Goal: Information Seeking & Learning: Learn about a topic

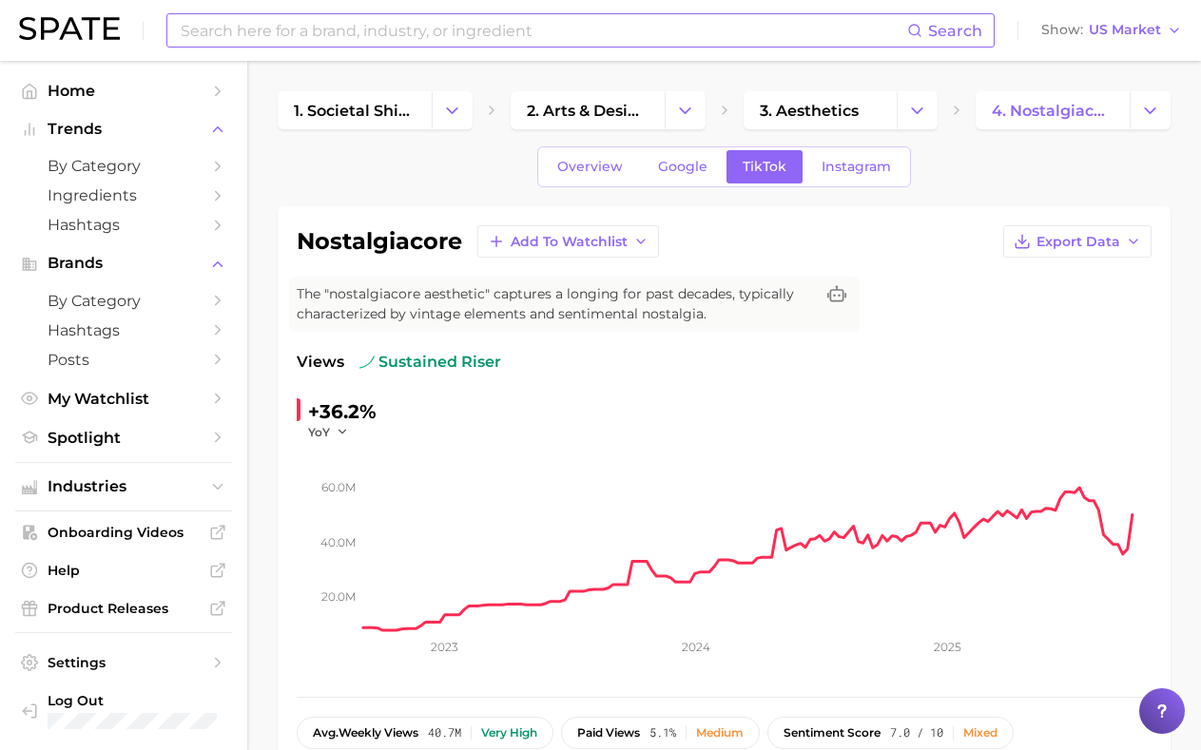
click at [328, 29] on input at bounding box center [543, 30] width 728 height 32
type input "hidden gem"
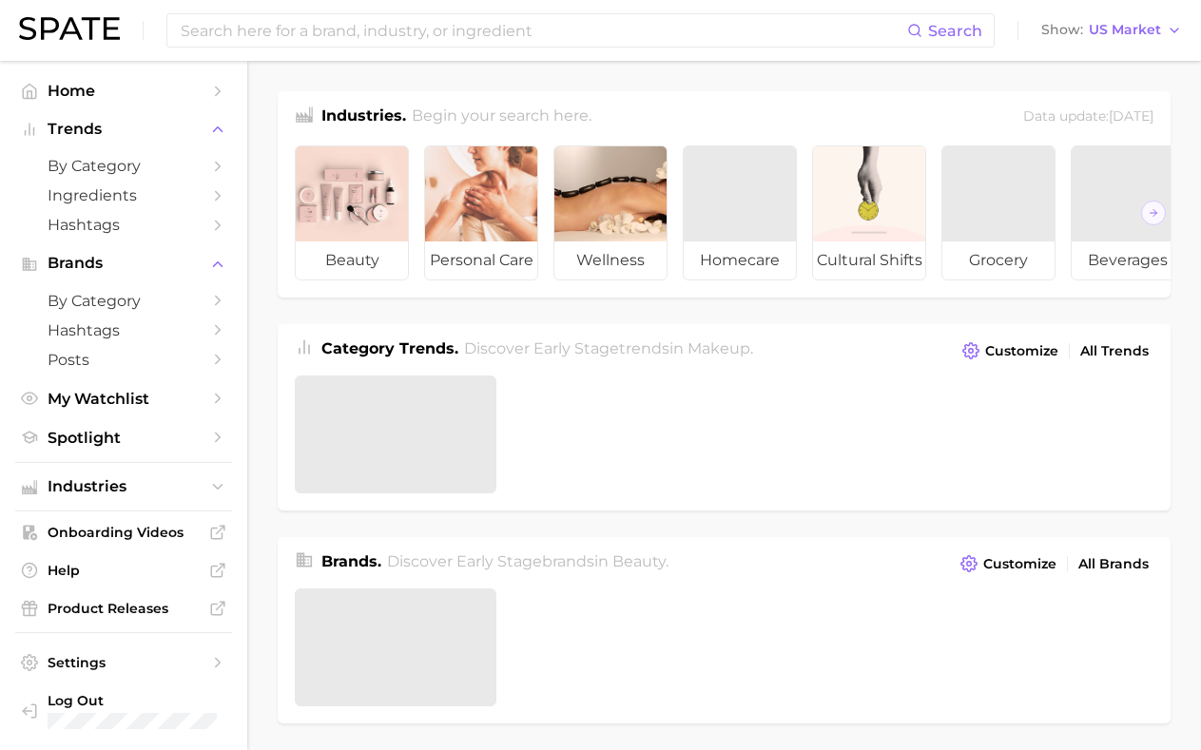
click at [559, 40] on input at bounding box center [543, 30] width 728 height 32
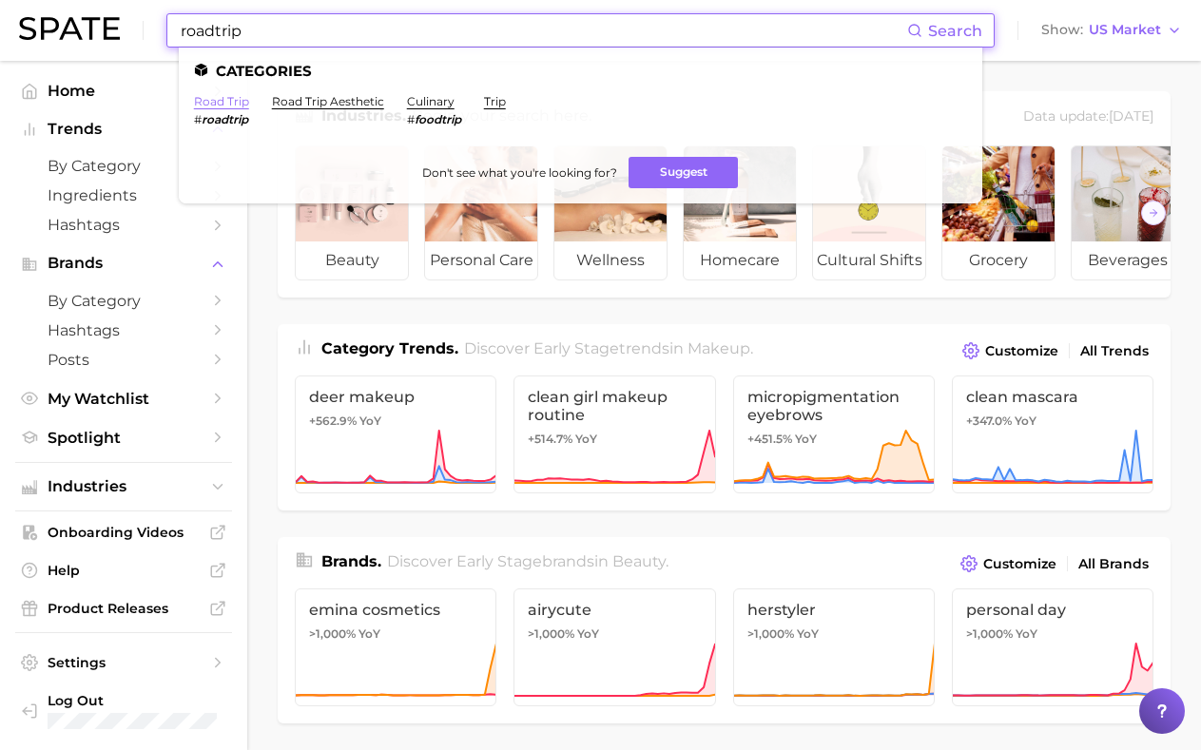
type input "roadtrip"
click at [206, 103] on link "road trip" at bounding box center [221, 101] width 55 height 14
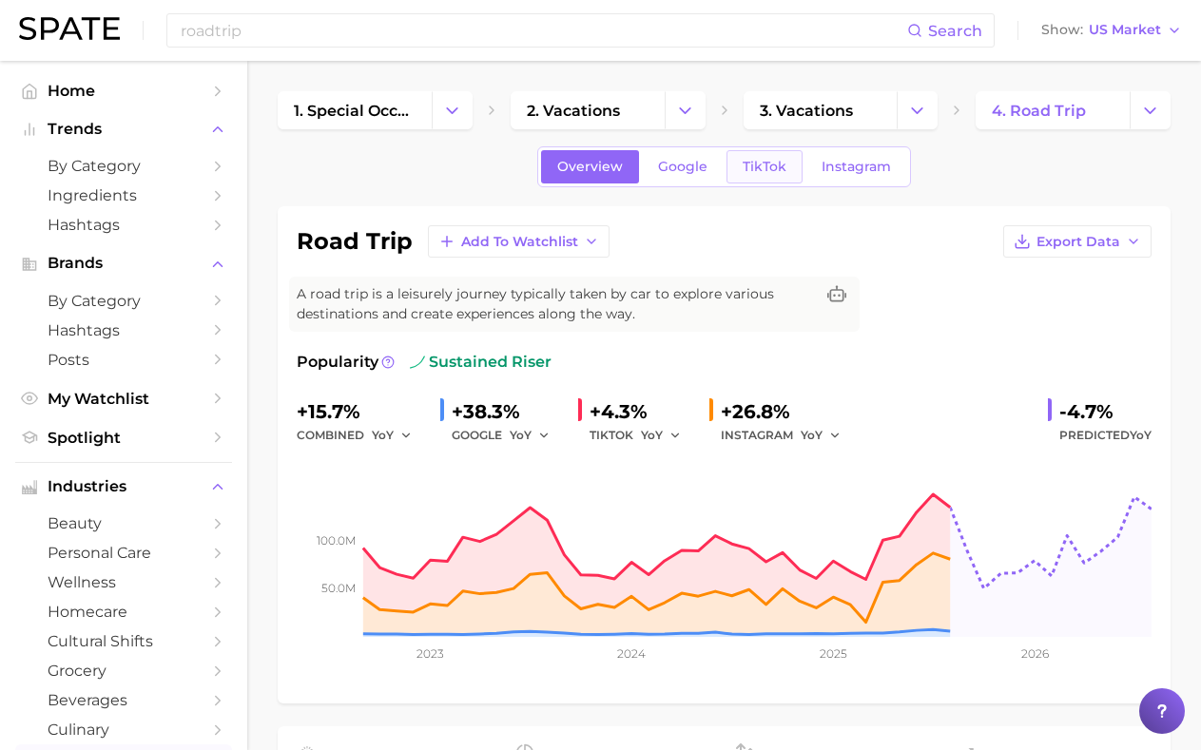
click at [746, 157] on link "TikTok" at bounding box center [764, 166] width 76 height 33
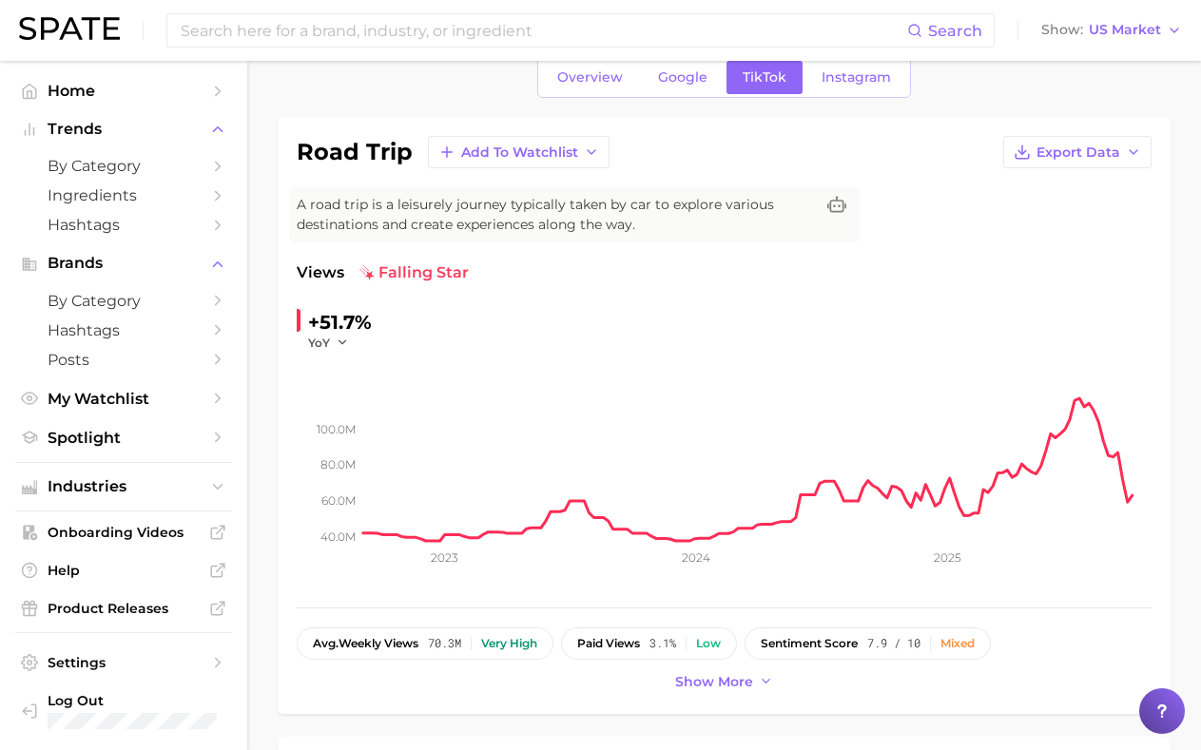
scroll to position [24, 0]
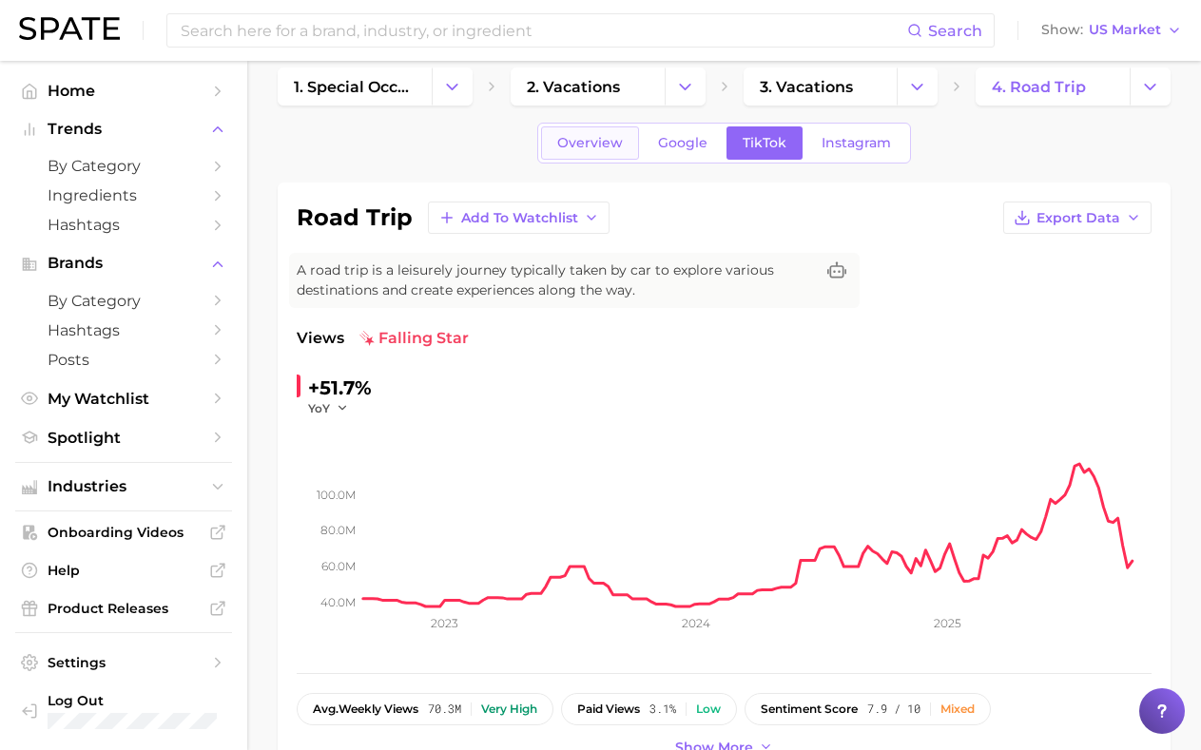
click at [594, 151] on link "Overview" at bounding box center [590, 142] width 98 height 33
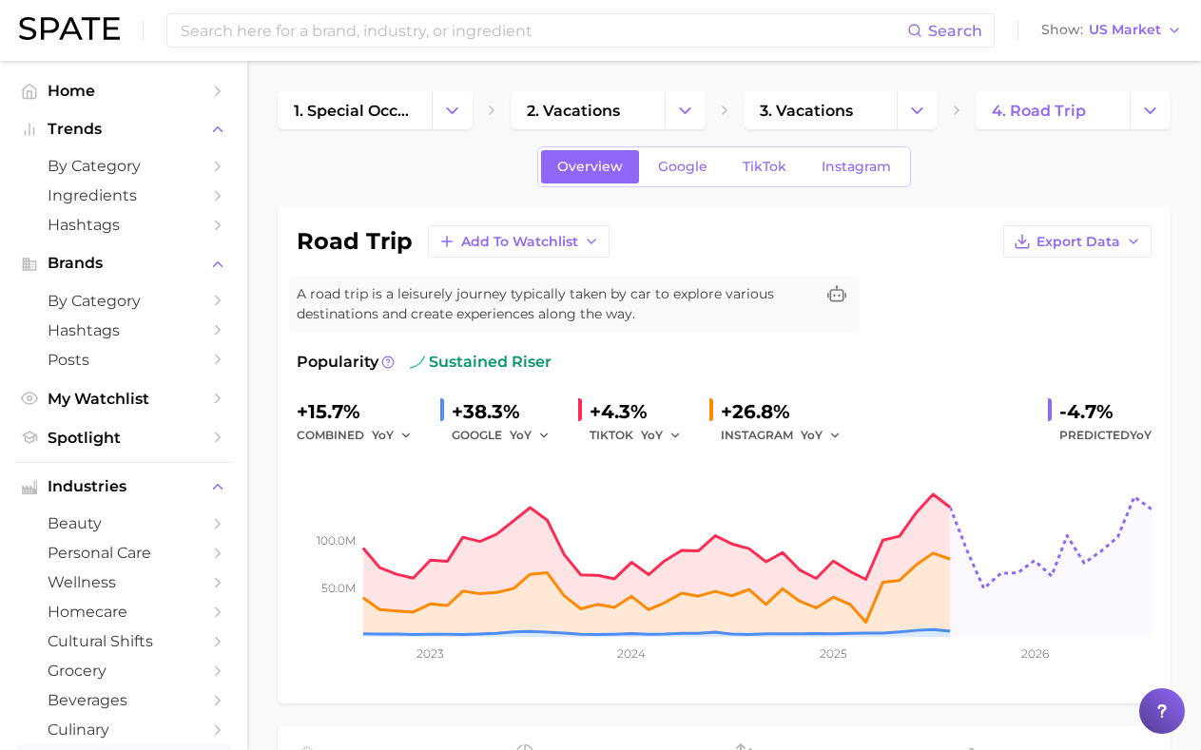
click at [508, 10] on div "Search Show US Market" at bounding box center [600, 30] width 1162 height 61
click at [508, 39] on input at bounding box center [543, 30] width 728 height 32
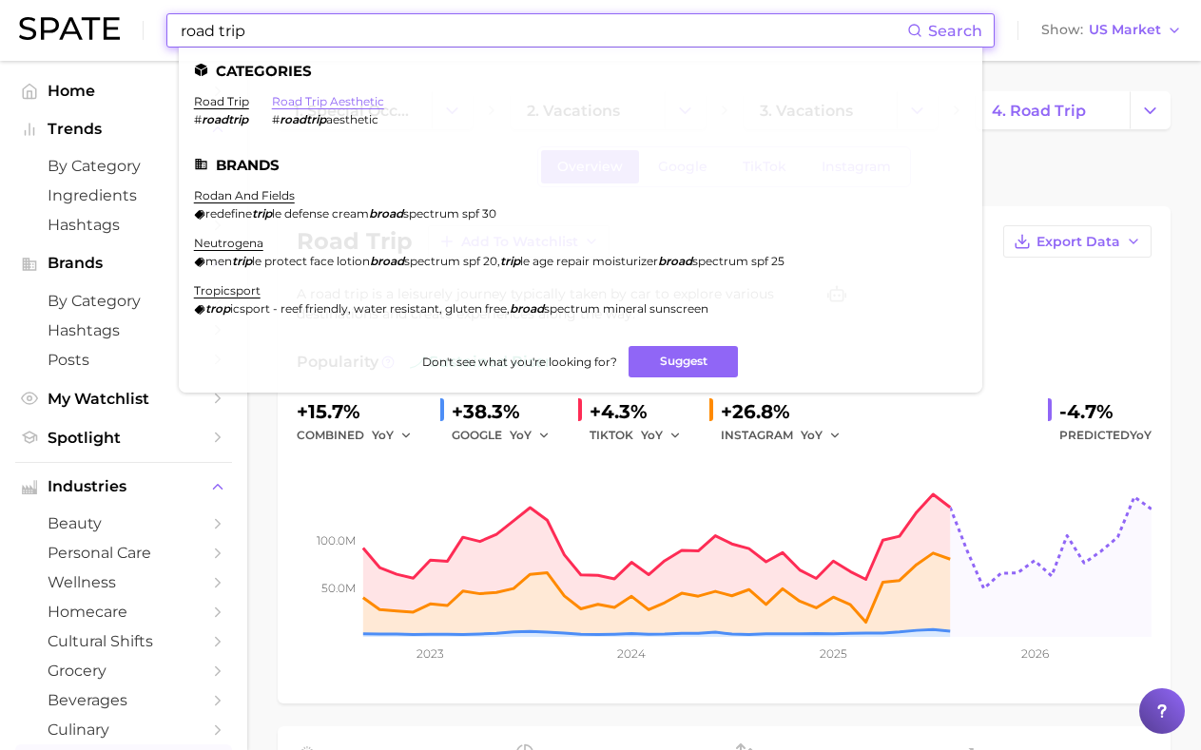
type input "road trip"
click at [348, 100] on link "road trip aesthetic" at bounding box center [328, 101] width 112 height 14
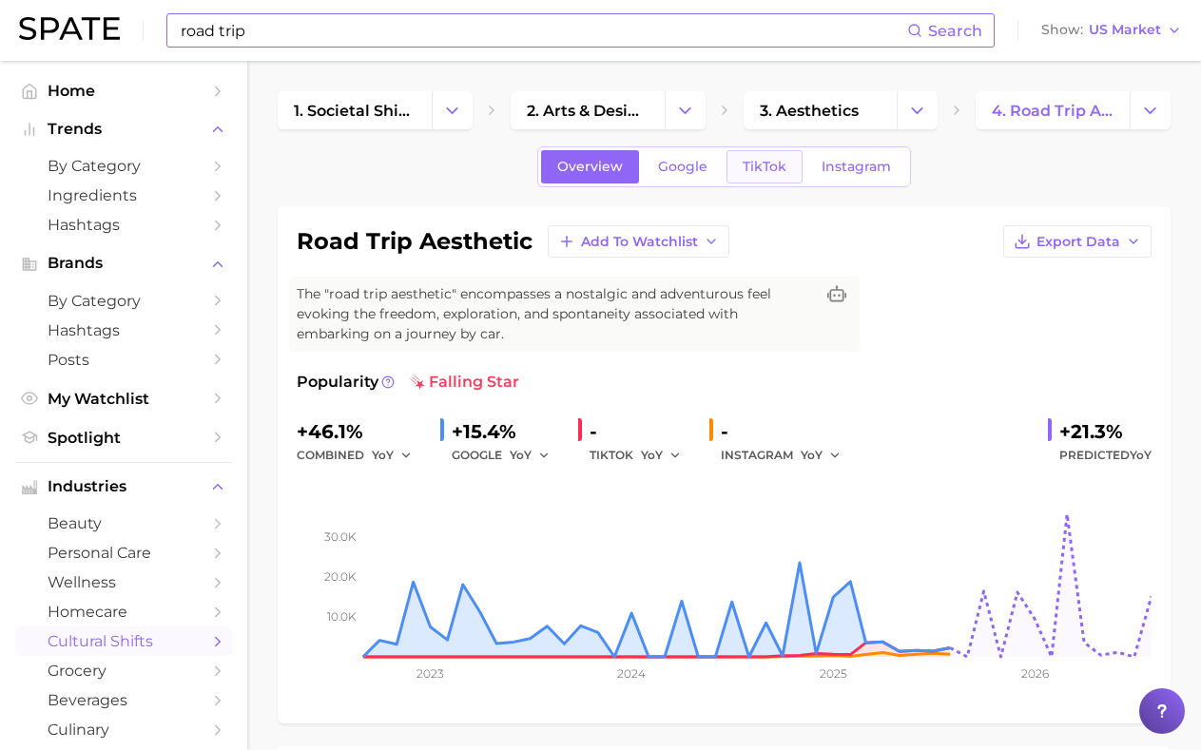
click at [762, 160] on span "TikTok" at bounding box center [764, 167] width 44 height 16
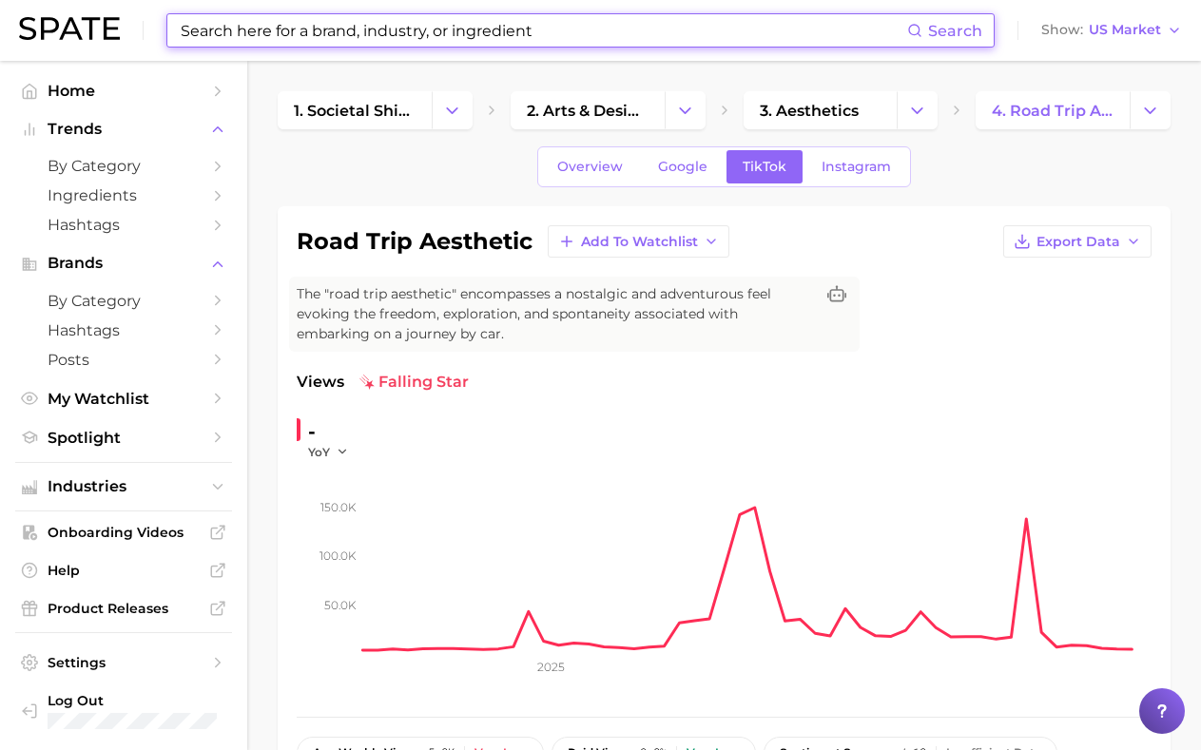
click at [699, 185] on div "Overview Google TikTok Instagram" at bounding box center [724, 166] width 374 height 41
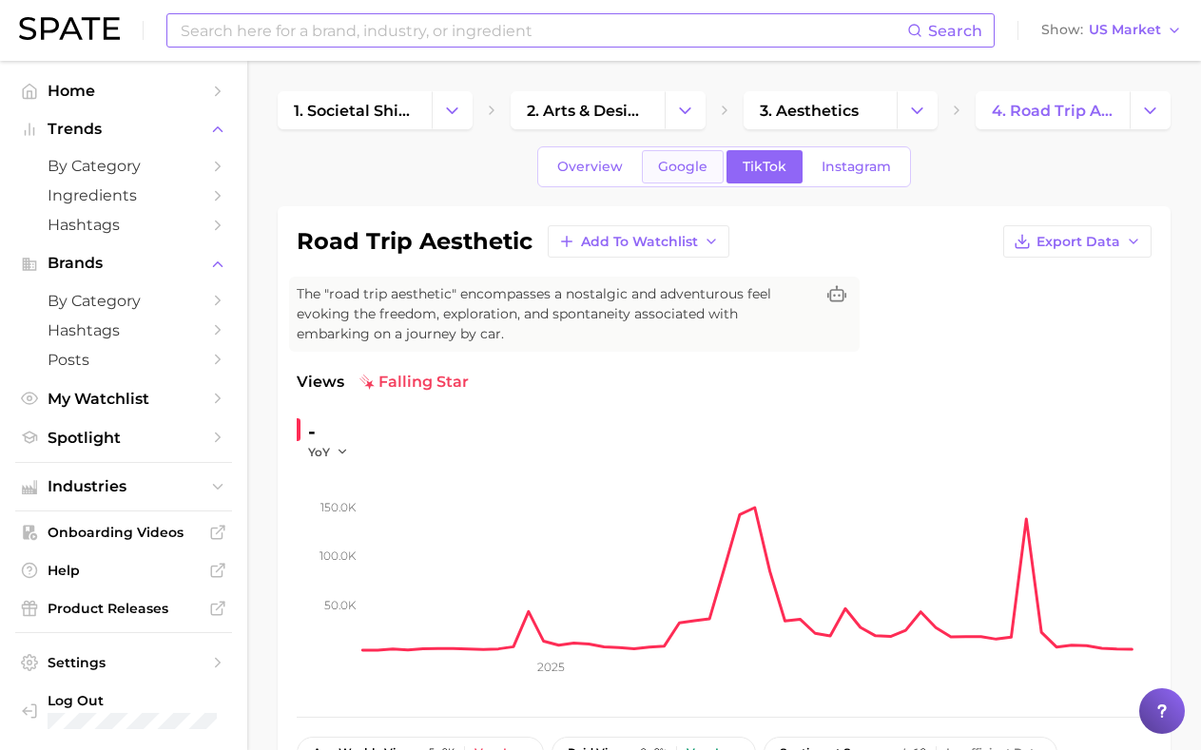
click at [691, 159] on span "Google" at bounding box center [682, 167] width 49 height 16
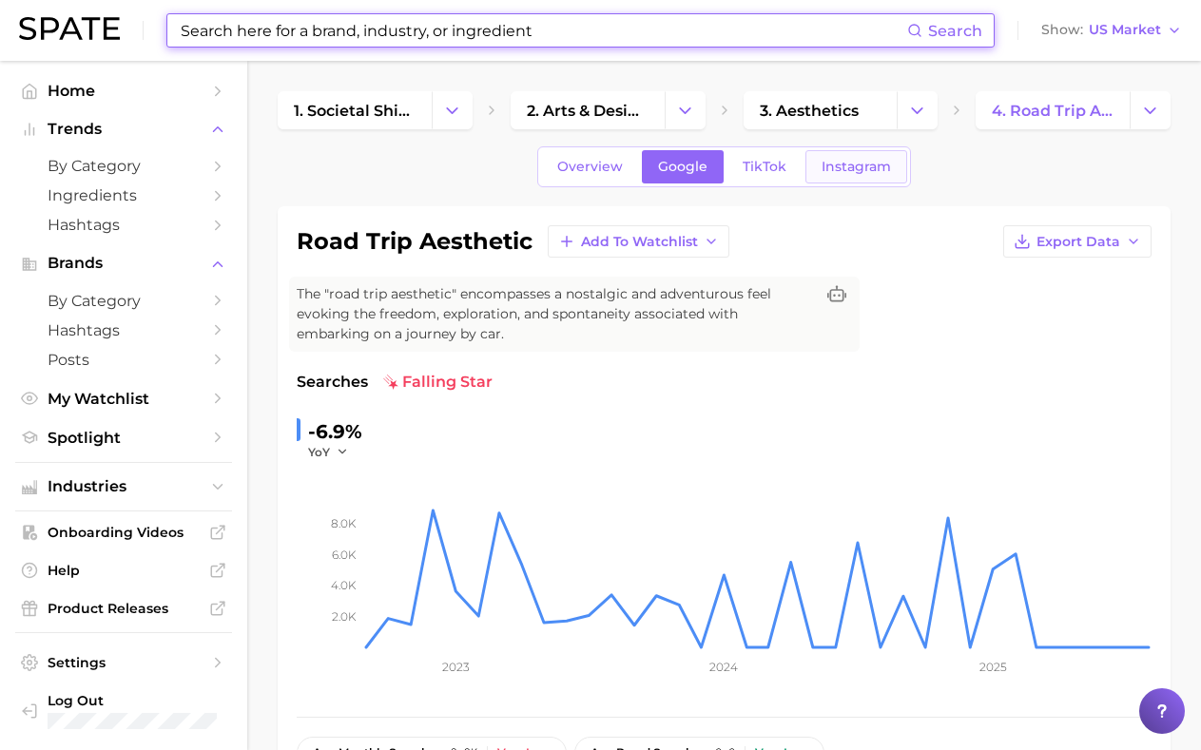
click at [875, 167] on span "Instagram" at bounding box center [855, 167] width 69 height 16
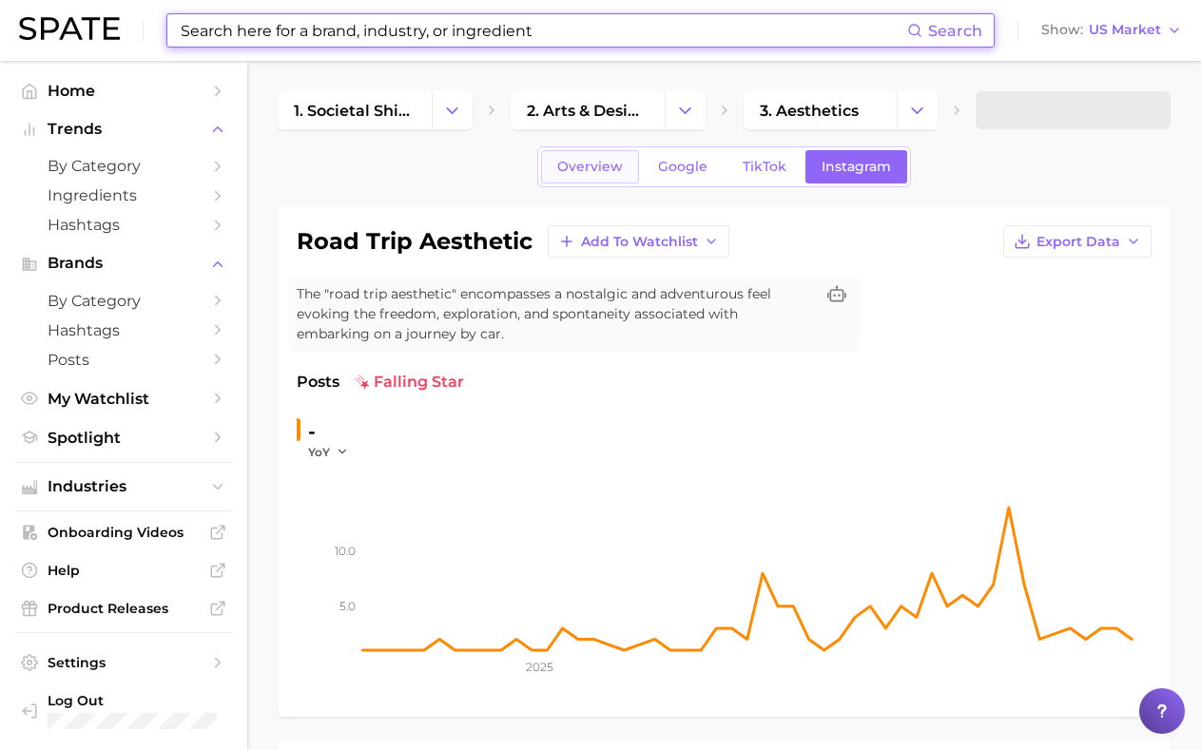
click at [601, 182] on link "Overview" at bounding box center [590, 166] width 98 height 33
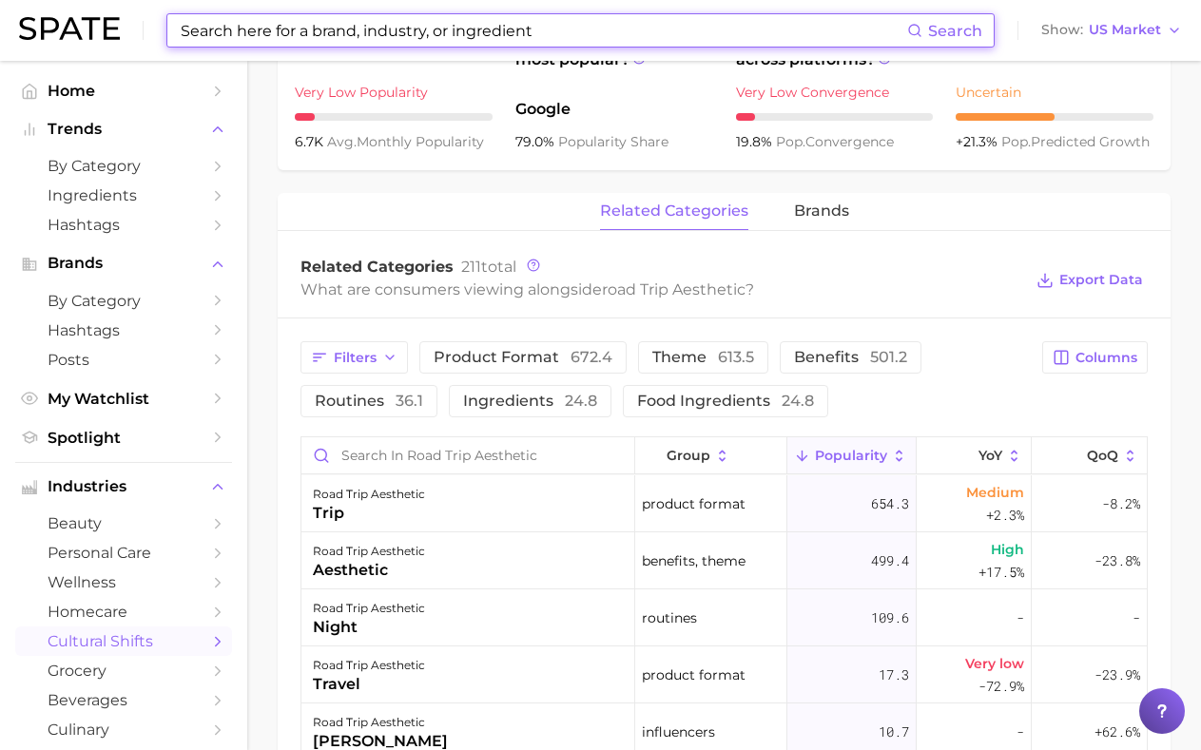
scroll to position [799, 0]
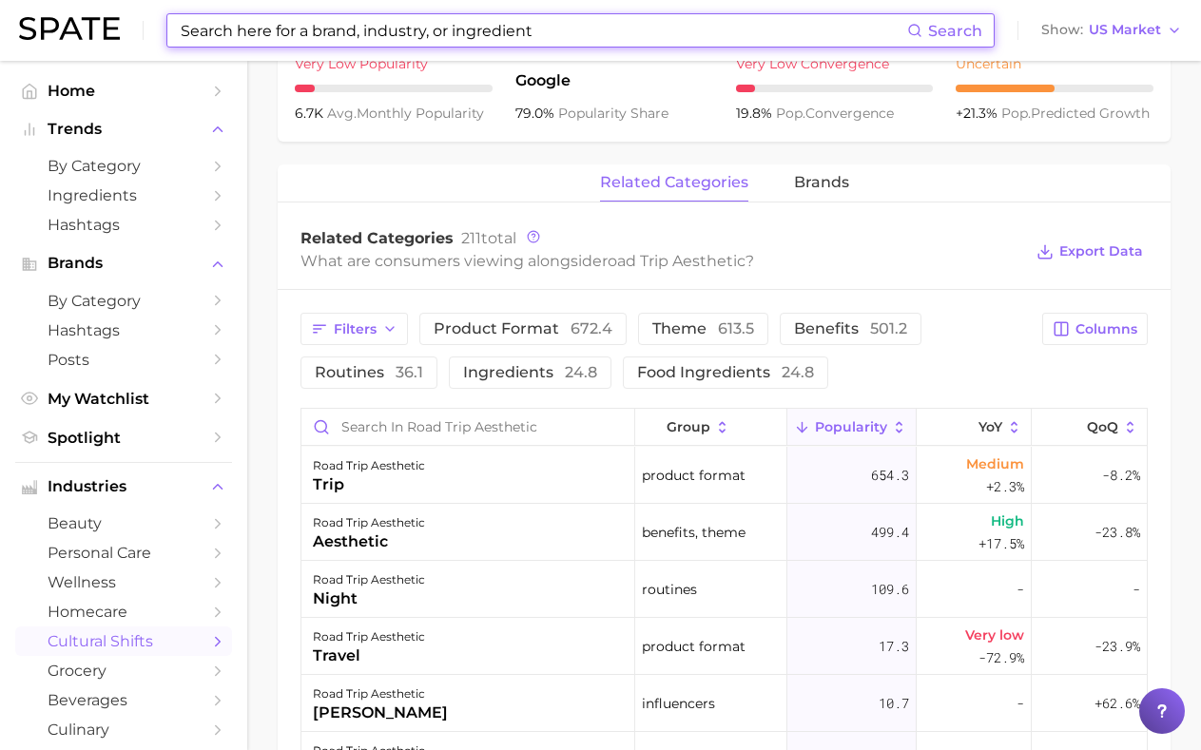
click at [480, 29] on input at bounding box center [543, 30] width 728 height 32
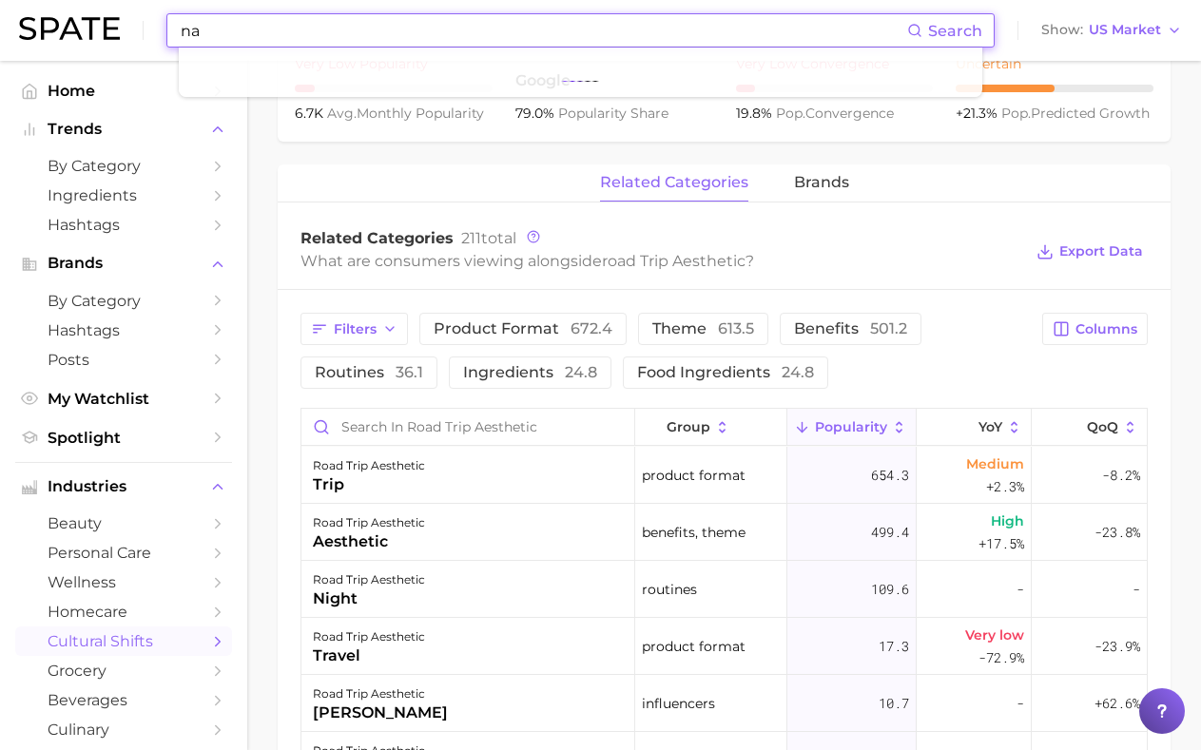
type input "n"
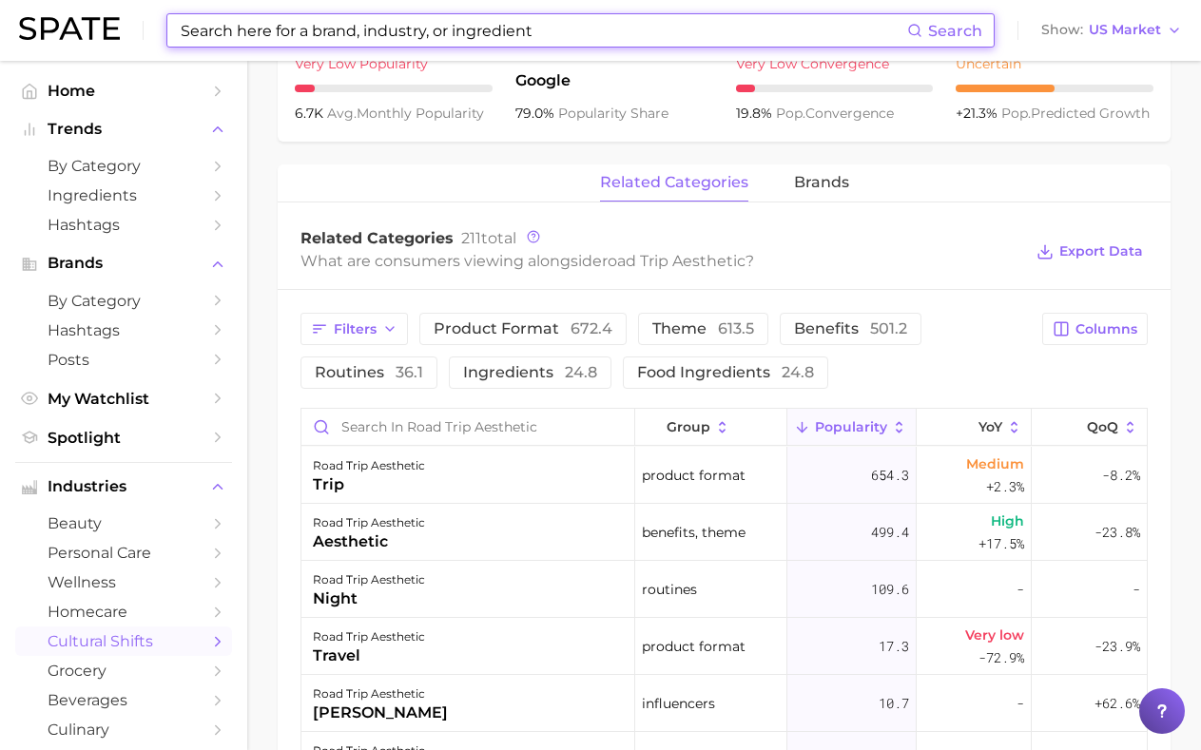
click at [547, 32] on input at bounding box center [543, 30] width 728 height 32
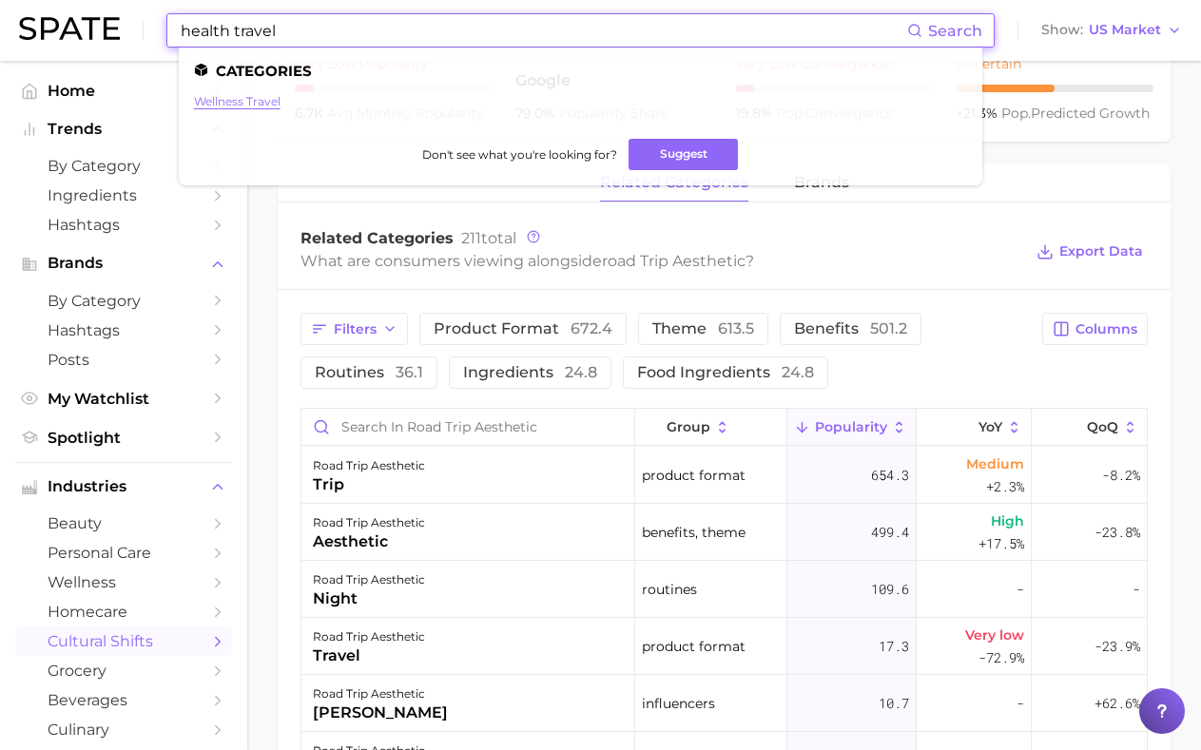
type input "health travel"
click at [224, 96] on link "wellness travel" at bounding box center [237, 101] width 86 height 14
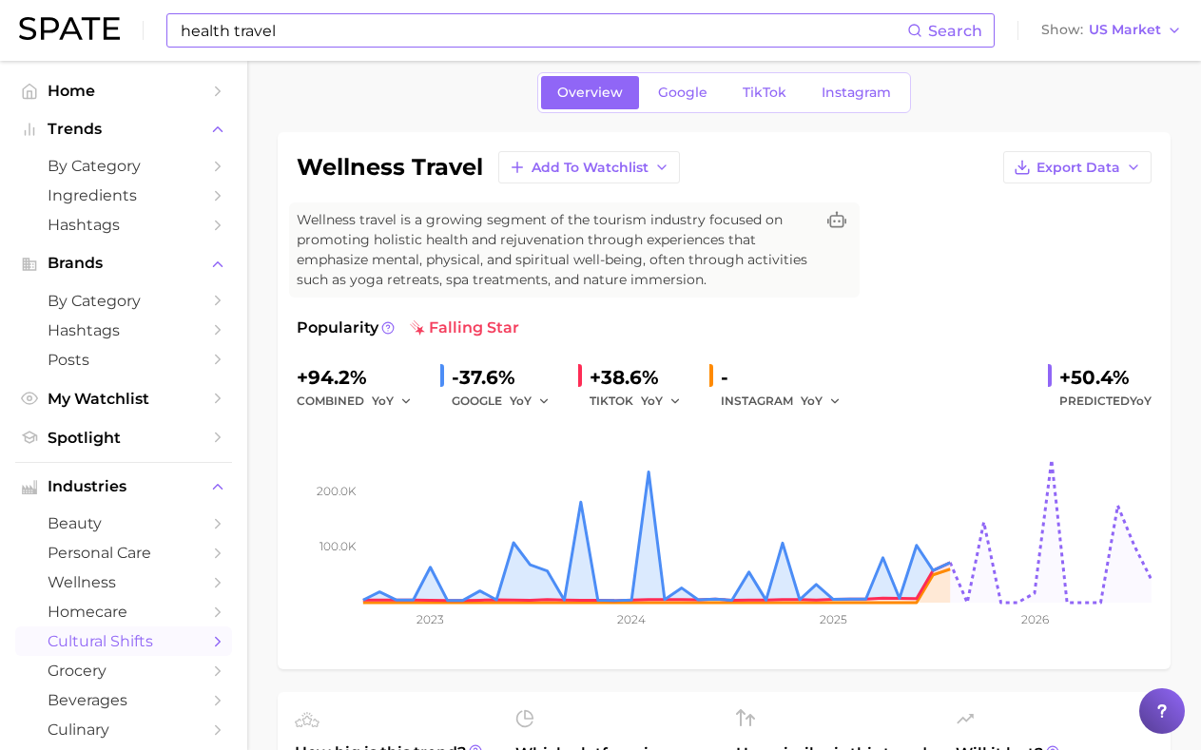
scroll to position [66, 0]
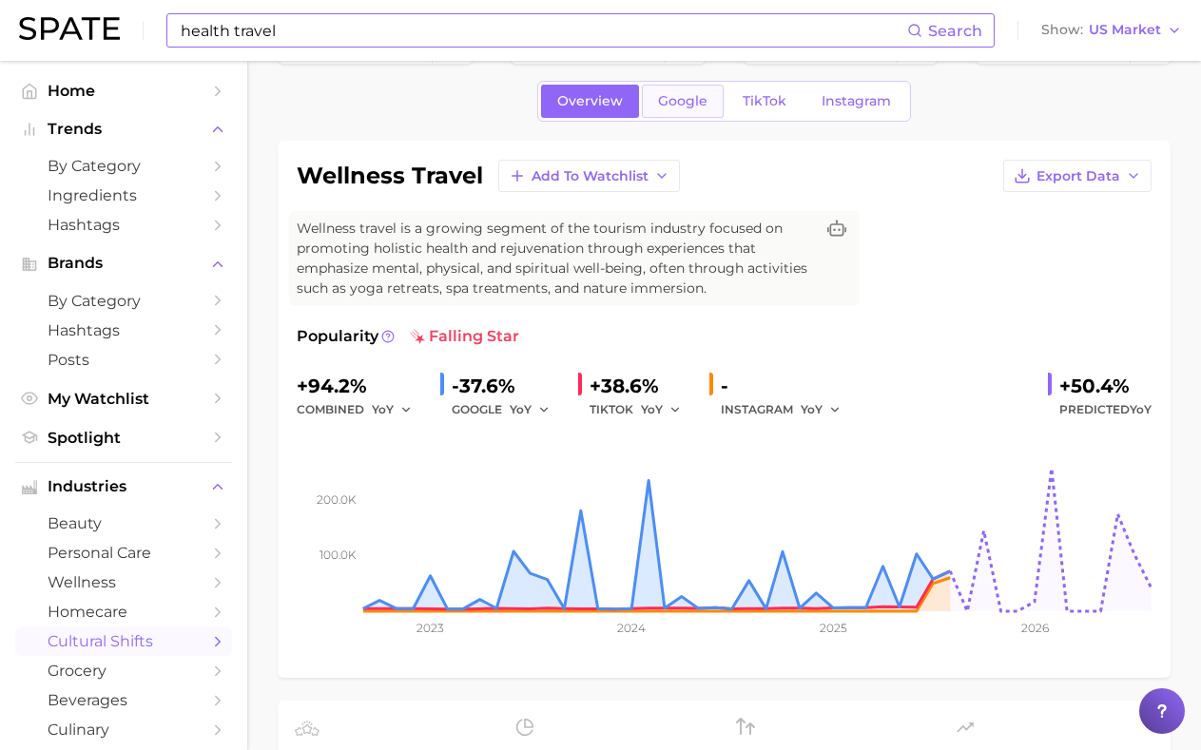
click at [678, 111] on link "Google" at bounding box center [683, 101] width 82 height 33
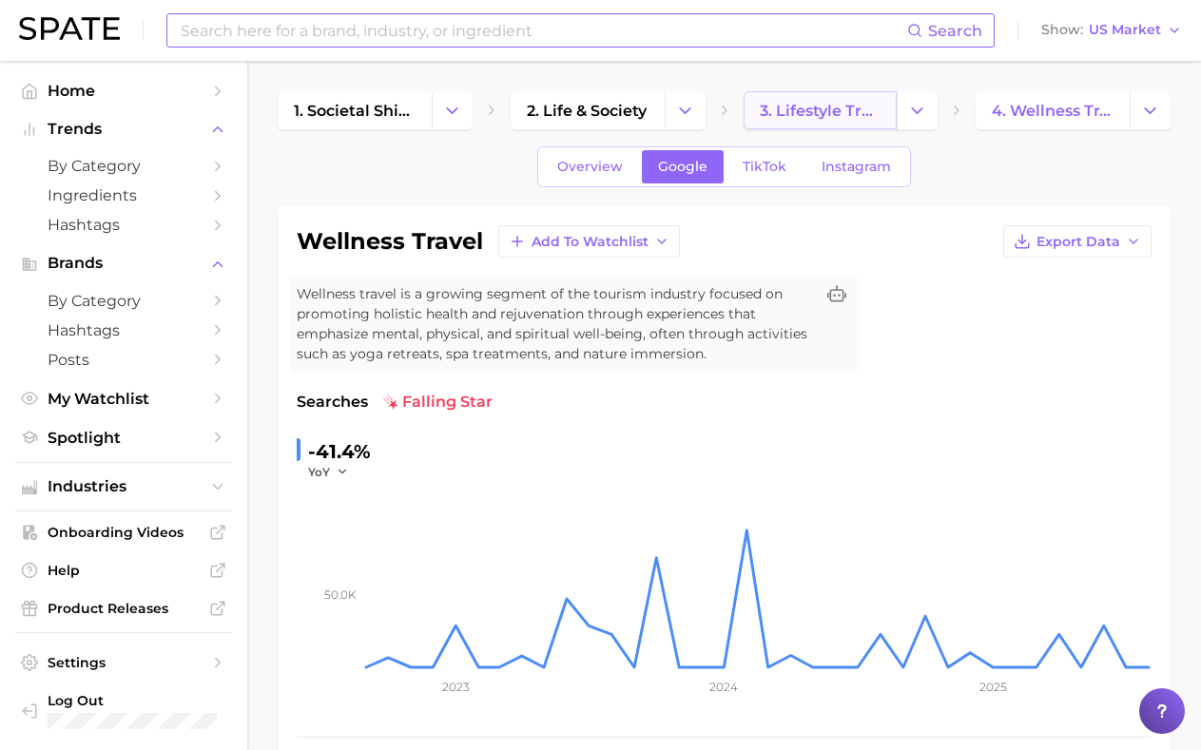
click at [746, 114] on link "3. lifestyle trends" at bounding box center [820, 110] width 154 height 38
click at [765, 171] on span "TikTok" at bounding box center [764, 167] width 44 height 16
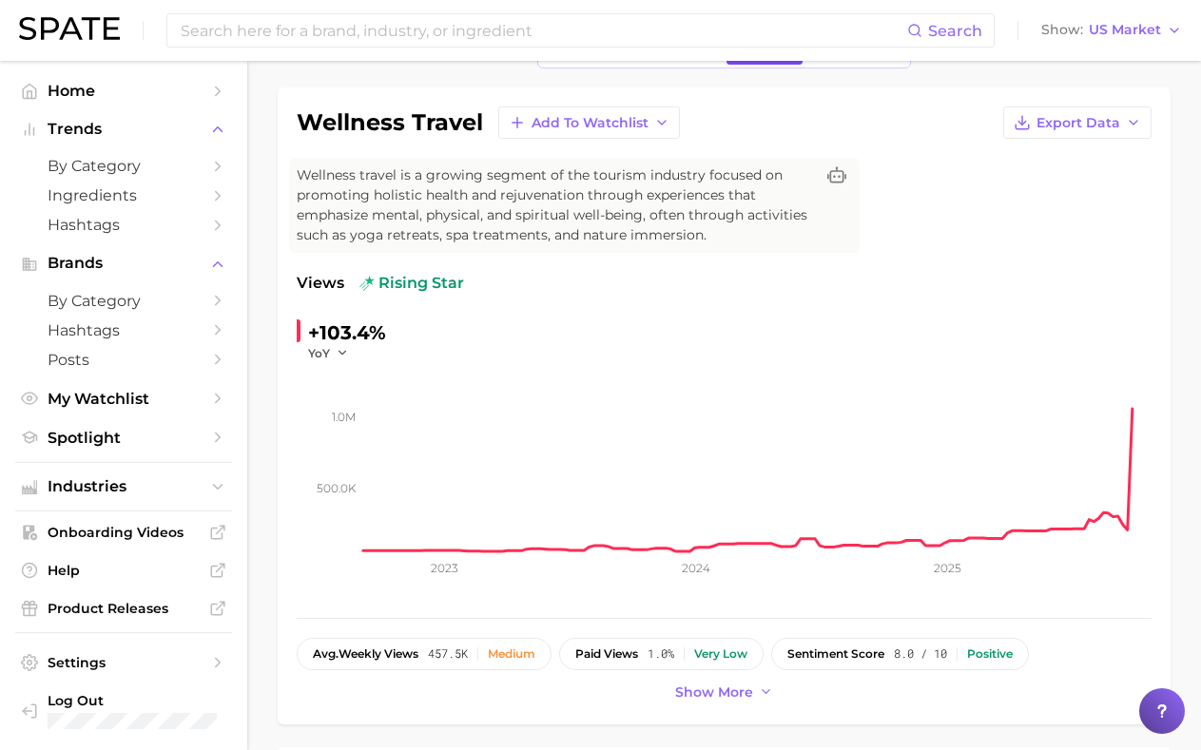
scroll to position [133, 0]
